Goal: Task Accomplishment & Management: Complete application form

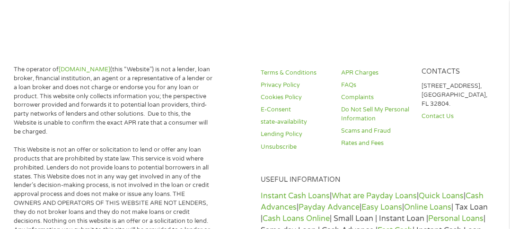
scroll to position [95, 0]
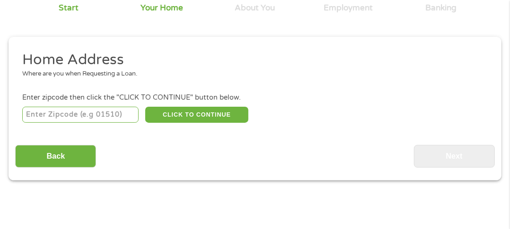
click at [99, 114] on input "number" at bounding box center [80, 115] width 116 height 16
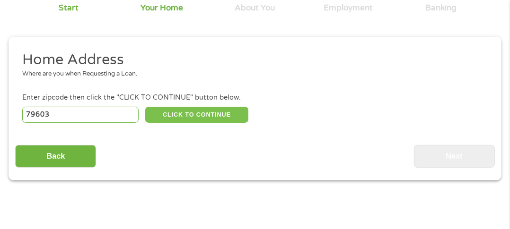
type input "79603"
click at [165, 115] on button "CLICK TO CONTINUE" at bounding box center [196, 115] width 103 height 16
type input "79603"
type input "Abilene"
select select "[US_STATE]"
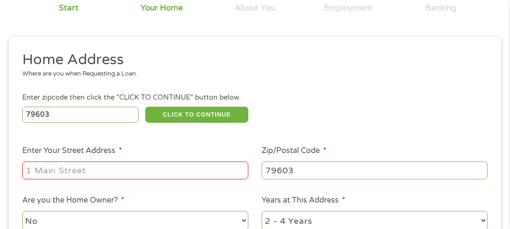
click at [84, 170] on input "Enter Your Street Address *" at bounding box center [135, 171] width 226 height 18
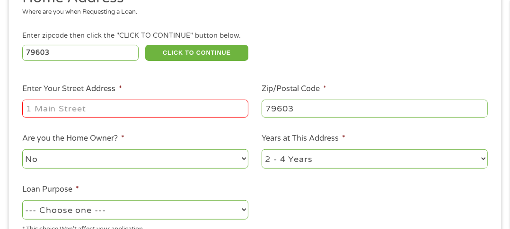
scroll to position [189, 0]
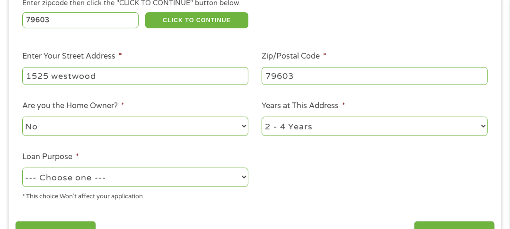
type input "1525 westwood"
click at [177, 129] on select "No Yes" at bounding box center [135, 126] width 226 height 19
select select "yes"
click at [22, 118] on select "No Yes" at bounding box center [135, 126] width 226 height 19
click at [321, 129] on select "1 Year or less 1 - 2 Years 2 - 4 Years Over 4 Years" at bounding box center [374, 126] width 226 height 19
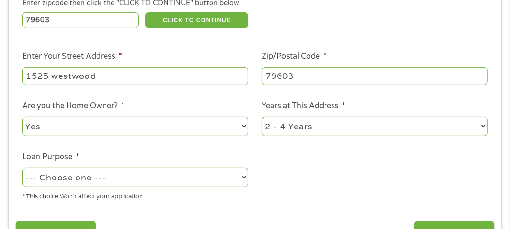
select select "60months"
click at [261, 118] on select "1 Year or less 1 - 2 Years 2 - 4 Years Over 4 Years" at bounding box center [374, 126] width 226 height 19
click at [199, 186] on select "--- Choose one --- Pay Bills Debt Consolidation Home Improvement Major Purchase…" at bounding box center [135, 177] width 226 height 19
select select "paybills"
click at [22, 169] on select "--- Choose one --- Pay Bills Debt Consolidation Home Improvement Major Purchase…" at bounding box center [135, 177] width 226 height 19
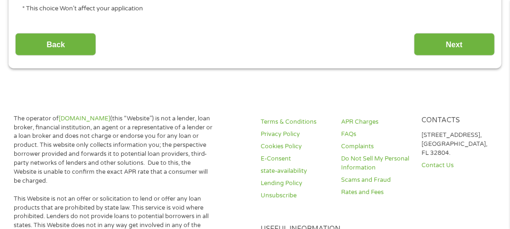
scroll to position [378, 0]
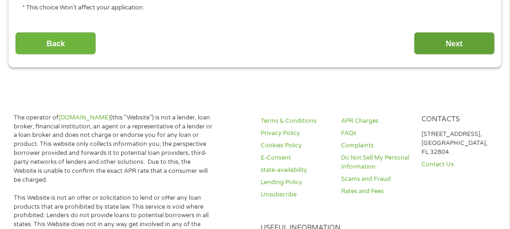
click at [443, 49] on input "Next" at bounding box center [454, 43] width 81 height 23
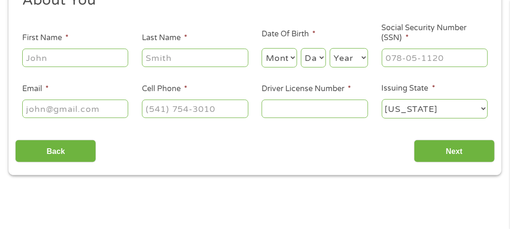
scroll to position [99, 0]
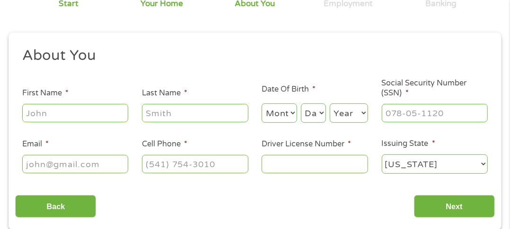
click at [58, 117] on input "First Name *" at bounding box center [75, 113] width 106 height 18
type input "david"
type input "salas"
select select "5"
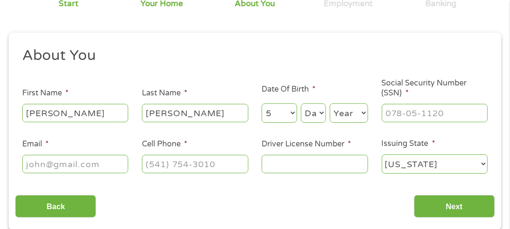
select select "8"
select select "1984"
type input "457-75-0937"
type input "d"
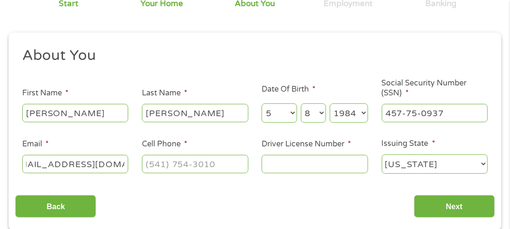
type input "salasdavid12@yahoo.com"
type input "(325) 665-4347"
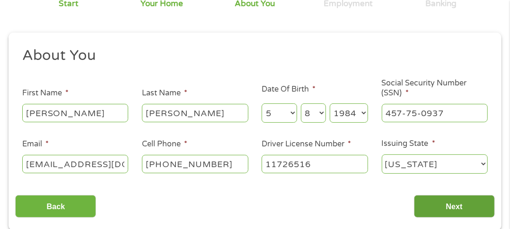
type input "11726516"
click at [465, 204] on input "Next" at bounding box center [454, 206] width 81 height 23
click at [450, 204] on input "Next" at bounding box center [454, 206] width 81 height 23
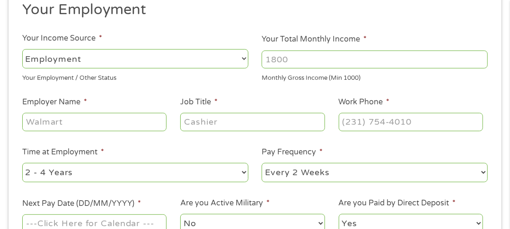
scroll to position [146, 0]
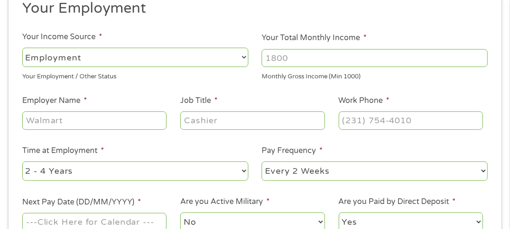
click at [99, 56] on select "--- Choose one --- Employment Self Employed Benefits" at bounding box center [135, 57] width 226 height 19
click at [22, 48] on select "--- Choose one --- Employment Self Employed Benefits" at bounding box center [135, 57] width 226 height 19
click at [285, 57] on input "Your Total Monthly Income *" at bounding box center [374, 58] width 226 height 18
type input "4600"
click at [92, 117] on input "Employer Name *" at bounding box center [94, 121] width 145 height 18
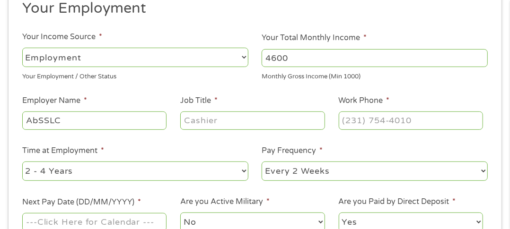
type input "AbSSLC"
click at [204, 120] on input "Job Title *" at bounding box center [252, 121] width 145 height 18
type input "PMM"
click at [344, 120] on input "(___) ___-____" at bounding box center [410, 121] width 145 height 18
type input "(325) 665-4347"
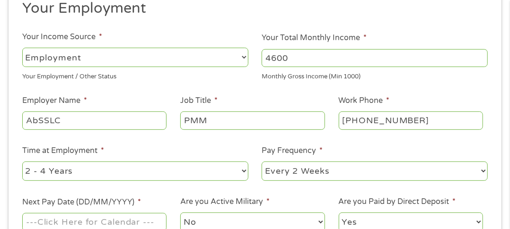
click at [174, 173] on select "--- Choose one --- 1 Year or less 1 - 2 Years 2 - 4 Years Over 4 Years" at bounding box center [135, 171] width 226 height 19
select select "60months"
click at [22, 162] on select "--- Choose one --- 1 Year or less 1 - 2 Years 2 - 4 Years Over 4 Years" at bounding box center [135, 171] width 226 height 19
click at [316, 171] on select "--- Choose one --- Every 2 Weeks Every Week Monthly Semi-Monthly" at bounding box center [374, 171] width 226 height 19
select select "monthly"
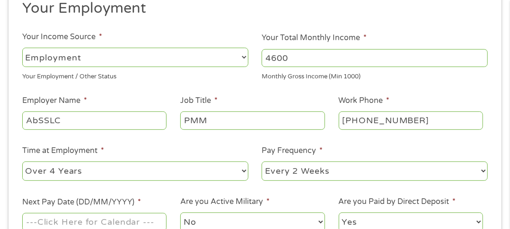
click at [261, 162] on select "--- Choose one --- Every 2 Weeks Every Week Monthly Semi-Monthly" at bounding box center [374, 171] width 226 height 19
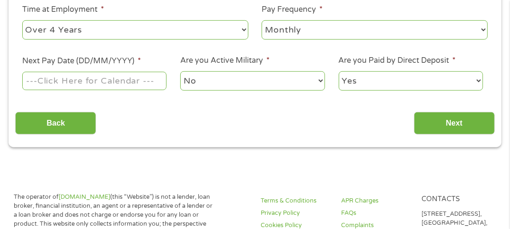
scroll to position [288, 0]
click at [71, 85] on input "Next Pay Date (DD/MM/YYYY) *" at bounding box center [94, 80] width 145 height 18
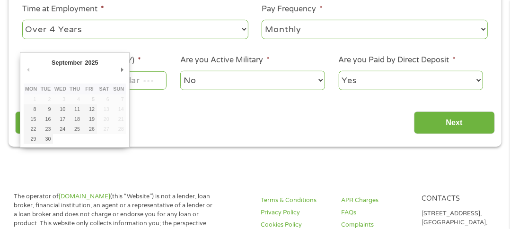
click at [72, 85] on th "Thu" at bounding box center [75, 89] width 15 height 11
click at [136, 81] on input "Next Pay Date (DD/MM/YYYY) *" at bounding box center [94, 80] width 145 height 18
click at [153, 112] on div "Back Next" at bounding box center [254, 119] width 479 height 30
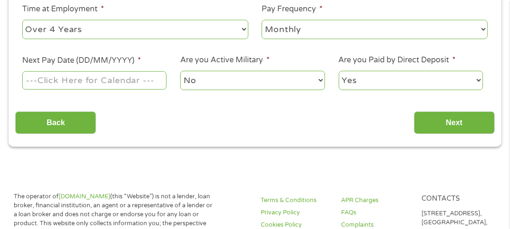
click at [89, 83] on input "Next Pay Date (DD/MM/YYYY) *" at bounding box center [94, 80] width 145 height 18
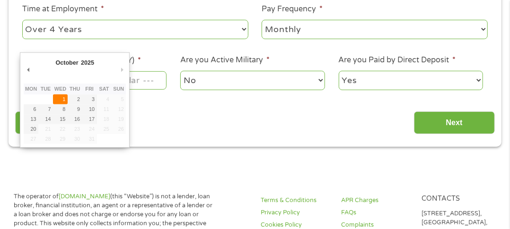
type input "01/10/2025"
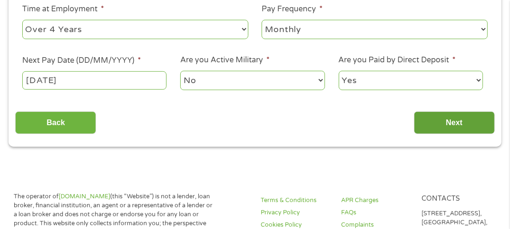
click at [449, 121] on input "Next" at bounding box center [454, 123] width 81 height 23
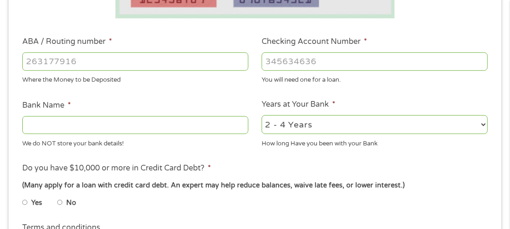
click at [72, 63] on input "ABA / Routing number *" at bounding box center [135, 61] width 226 height 18
click at [65, 130] on input "Bank Name *" at bounding box center [135, 125] width 226 height 18
type input "chase"
click at [87, 63] on input "ABA / Routing number *" at bounding box center [135, 61] width 226 height 18
type input "888735339"
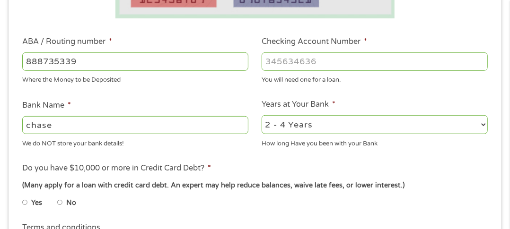
click at [273, 61] on input "Checking Account Number *" at bounding box center [374, 61] width 226 height 18
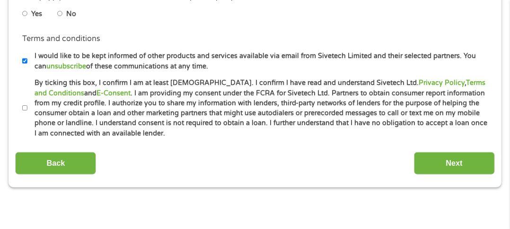
scroll to position [382, 0]
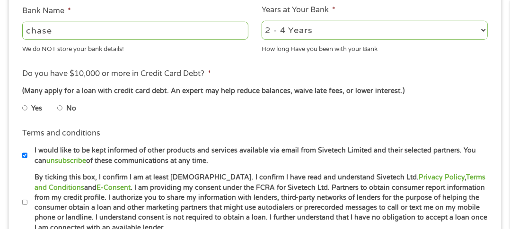
type input "111000614"
click at [59, 108] on input "No" at bounding box center [60, 108] width 6 height 15
radio input "true"
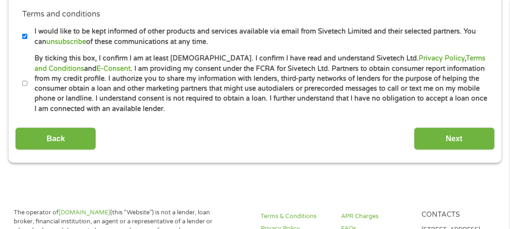
scroll to position [571, 0]
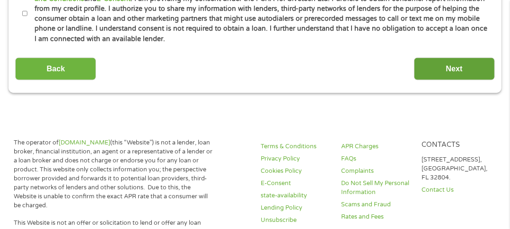
click at [458, 71] on input "Next" at bounding box center [454, 69] width 81 height 23
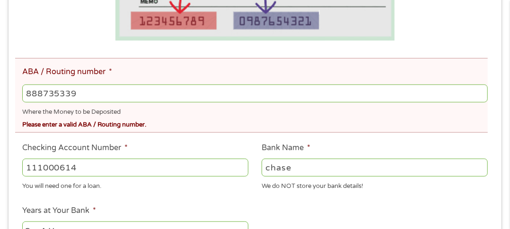
scroll to position [241, 0]
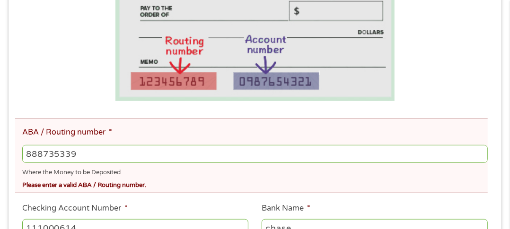
click at [42, 156] on input "888735339" at bounding box center [254, 154] width 465 height 18
click at [471, 162] on input "888735339" at bounding box center [254, 154] width 465 height 18
type input "888735337"
click at [480, 157] on input "888735337" at bounding box center [254, 154] width 465 height 18
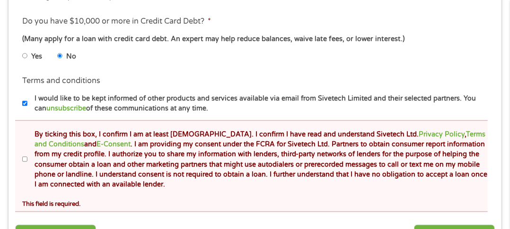
scroll to position [571, 0]
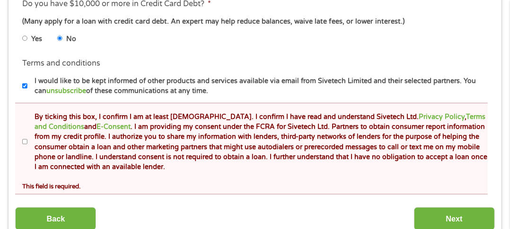
click at [27, 141] on input "By ticking this box, I confirm I am at least 18 years old. I confirm I have rea…" at bounding box center [25, 142] width 6 height 15
checkbox input "true"
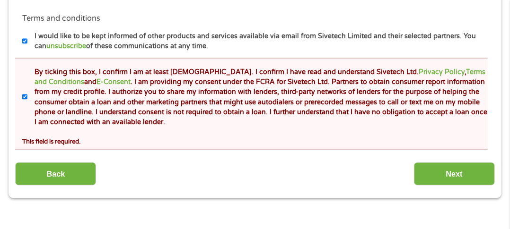
scroll to position [666, 0]
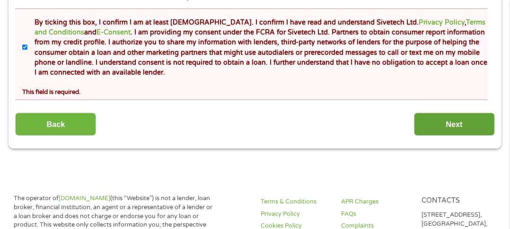
click at [461, 121] on input "Next" at bounding box center [454, 124] width 81 height 23
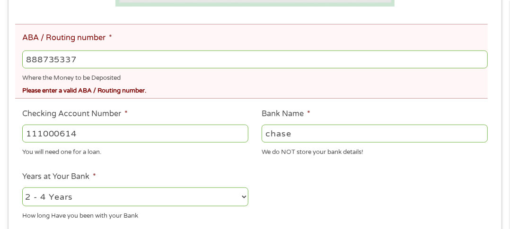
scroll to position [335, 0]
drag, startPoint x: 89, startPoint y: 60, endPoint x: 28, endPoint y: 58, distance: 61.0
click at [28, 58] on input "888735337" at bounding box center [254, 60] width 465 height 18
drag, startPoint x: 86, startPoint y: 138, endPoint x: -10, endPoint y: 136, distance: 96.0
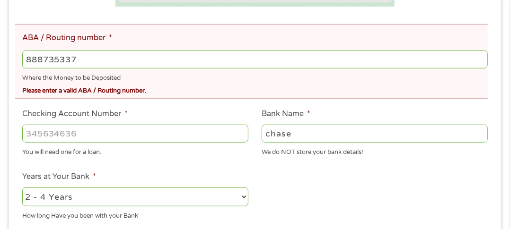
drag, startPoint x: 78, startPoint y: 60, endPoint x: -16, endPoint y: 58, distance: 94.1
type input "111000614"
type input "JPMORGAN CHASE BANK NA"
type input "111000614"
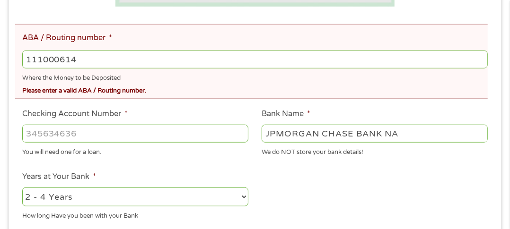
click at [58, 135] on input "Checking Account Number *" at bounding box center [135, 134] width 226 height 18
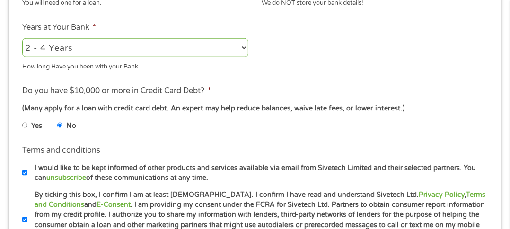
scroll to position [571, 0]
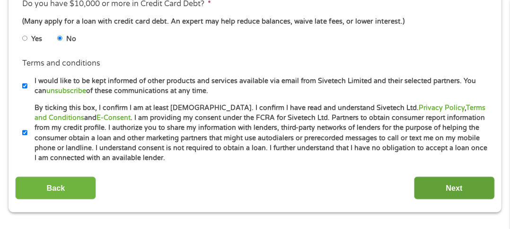
type input "888735339"
click at [457, 190] on input "Next" at bounding box center [454, 188] width 81 height 23
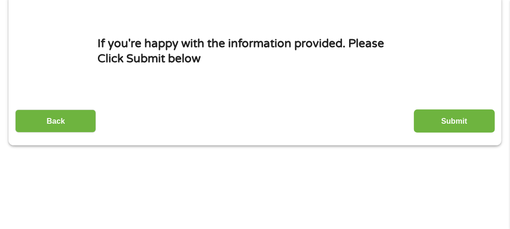
scroll to position [146, 0]
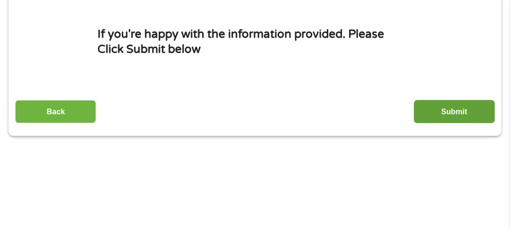
click at [444, 108] on input "Submit" at bounding box center [454, 111] width 81 height 23
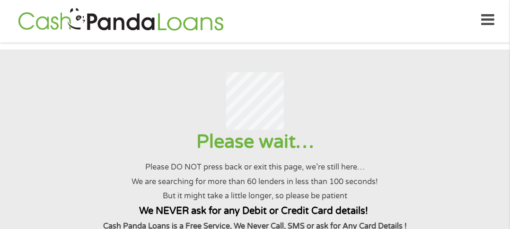
scroll to position [0, 0]
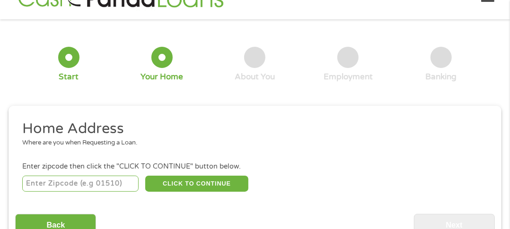
scroll to position [4, 0]
